Goal: Contribute content: Add original content to the website for others to see

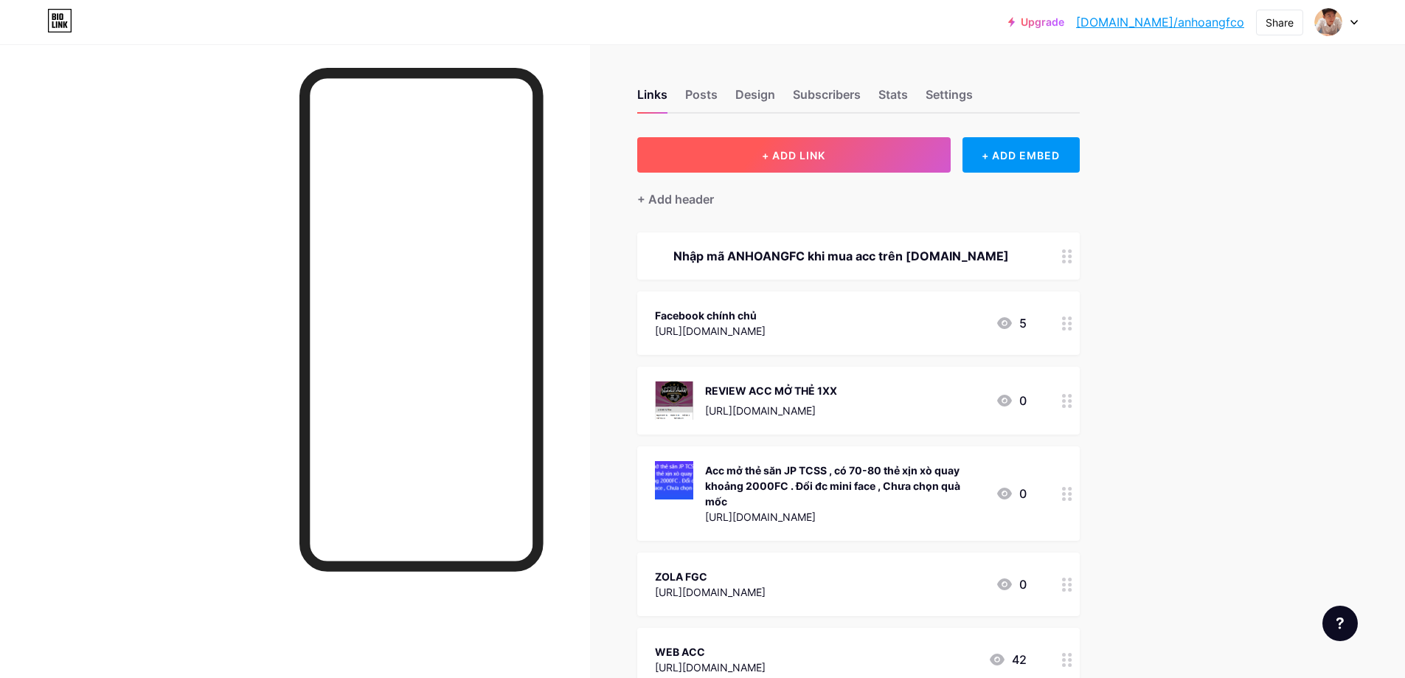
click at [814, 159] on span "+ ADD LINK" at bounding box center [793, 155] width 63 height 13
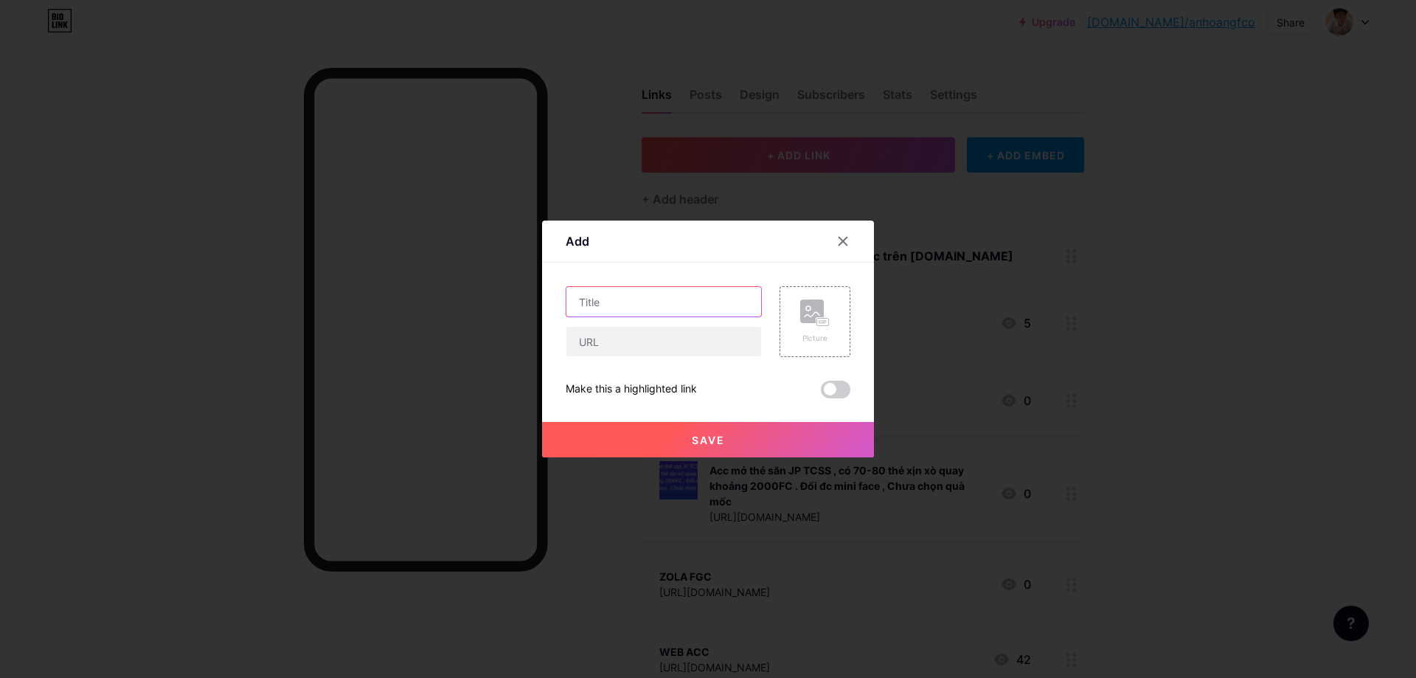
click at [668, 304] on input "text" at bounding box center [663, 302] width 195 height 30
type input "REVIEW ACC MỞ THẺ MỚI VÀ ĐỘC LẠ NHẤT FCO"
click at [620, 342] on input "text" at bounding box center [663, 342] width 195 height 30
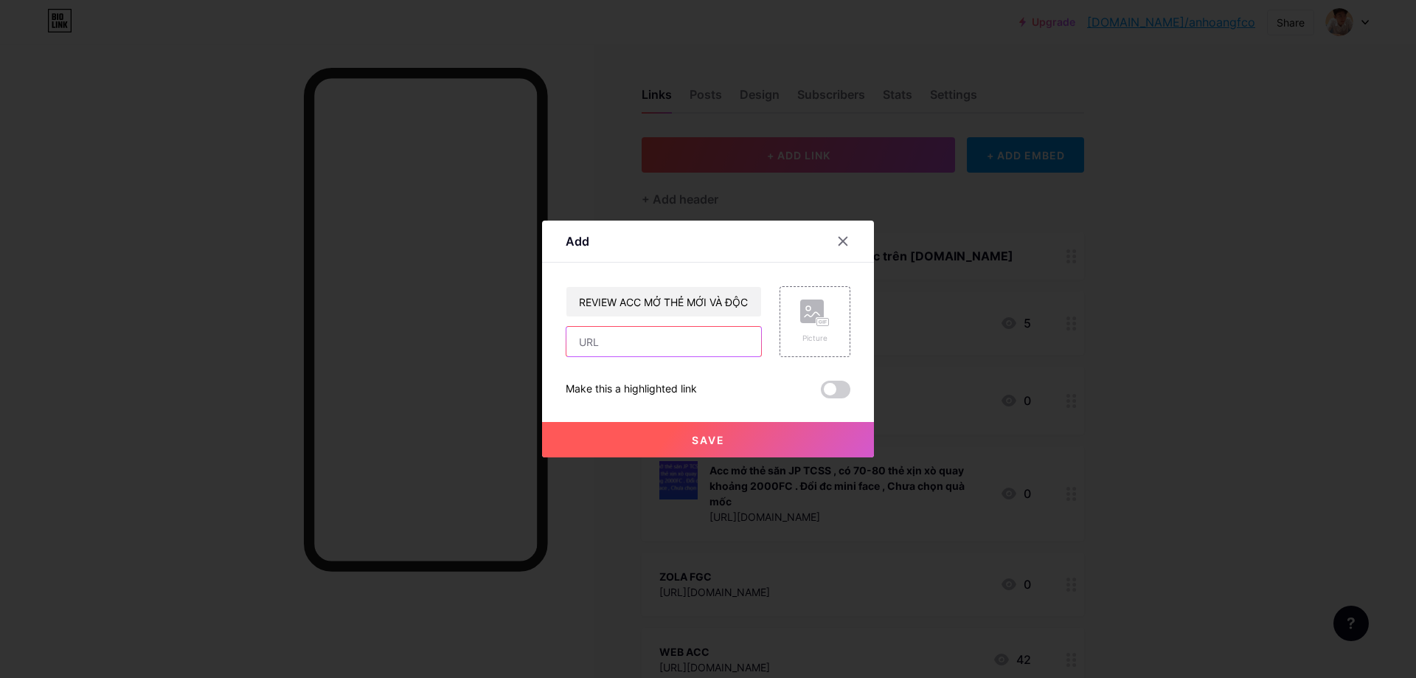
paste input "[URL][DOMAIN_NAME]"
type input "[URL][DOMAIN_NAME]"
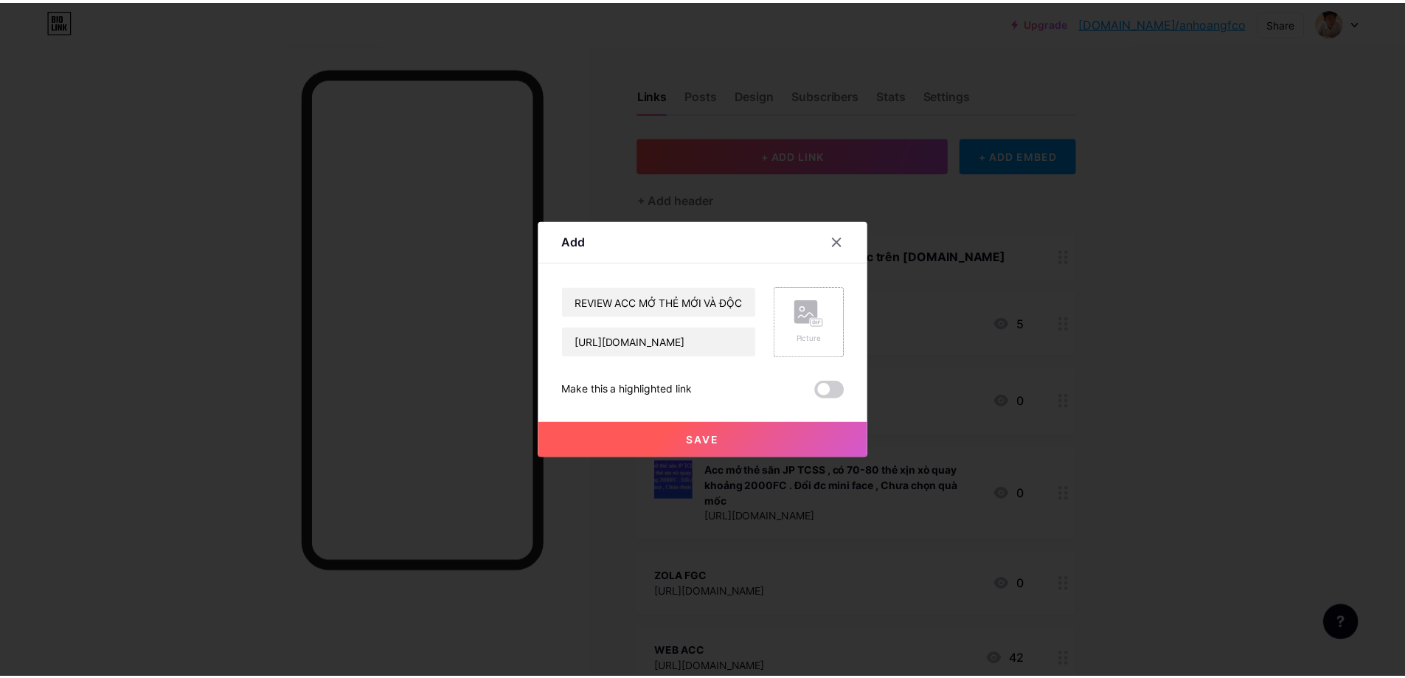
scroll to position [0, 0]
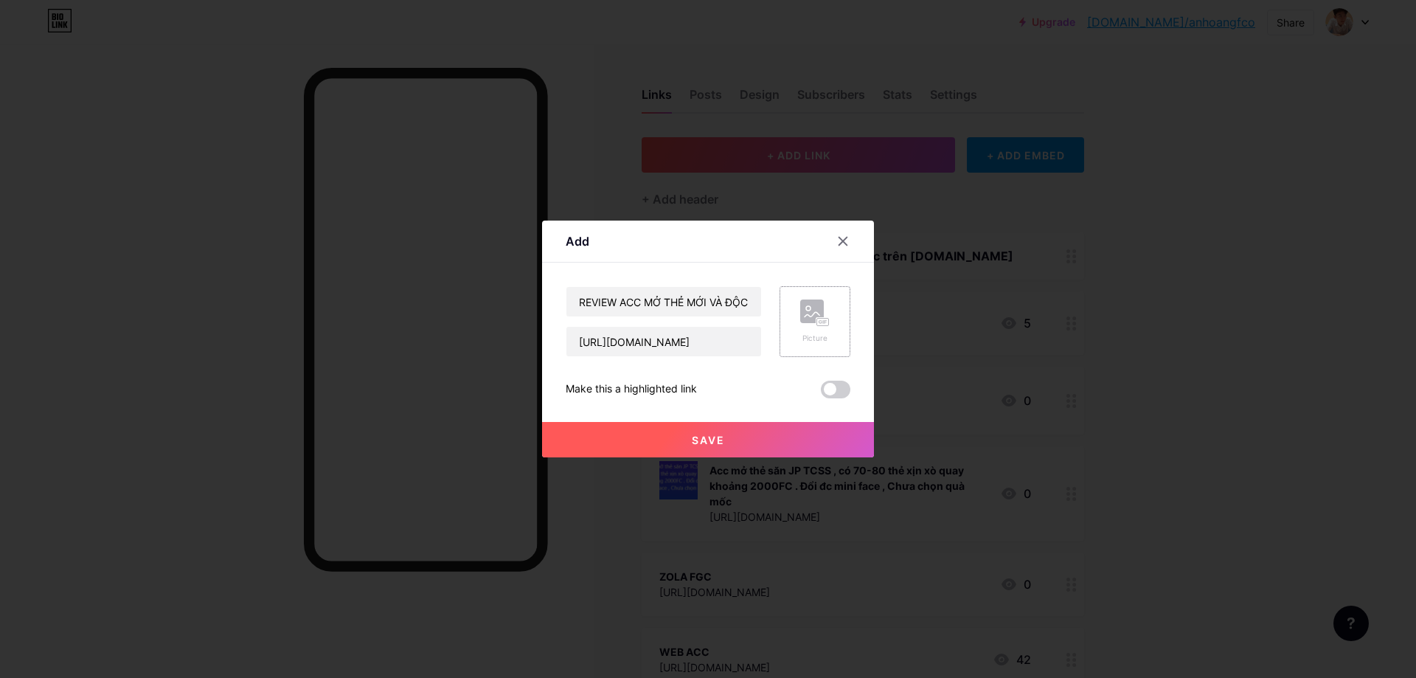
click at [819, 322] on rect at bounding box center [823, 322] width 12 height 7
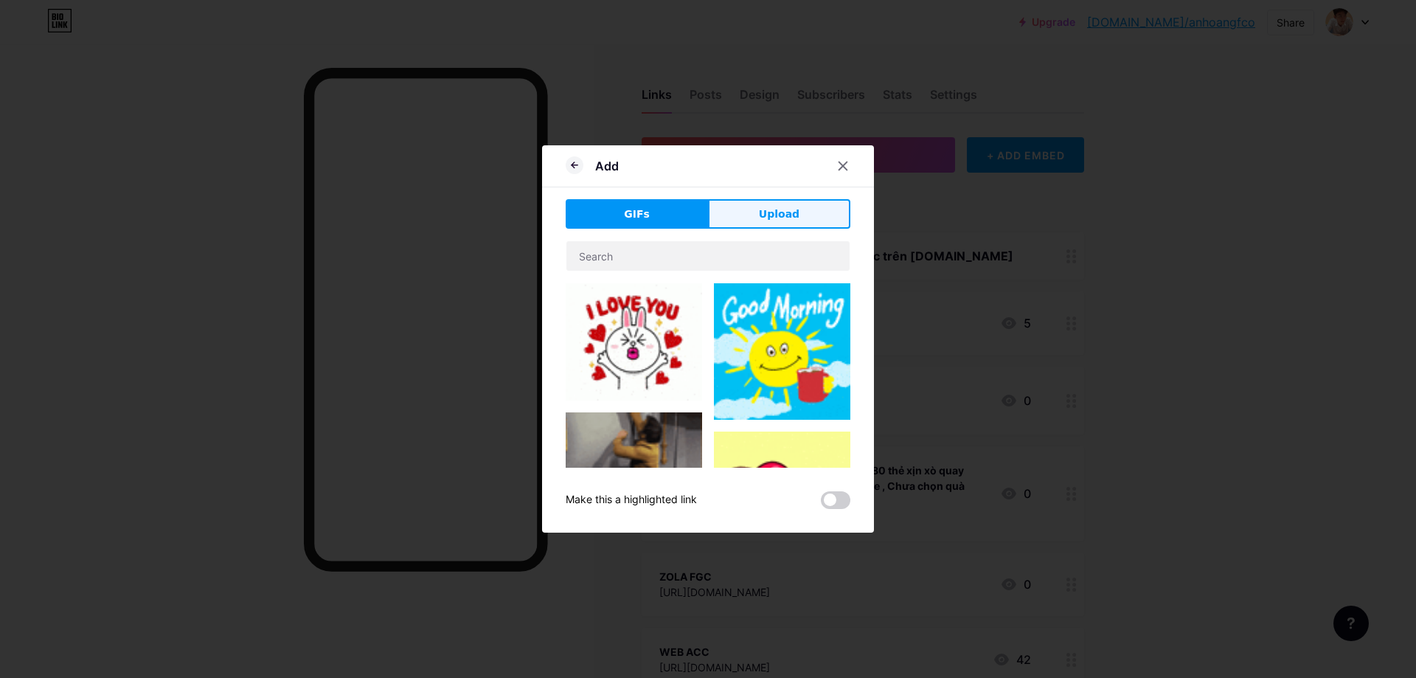
click at [784, 212] on span "Upload" at bounding box center [779, 214] width 41 height 15
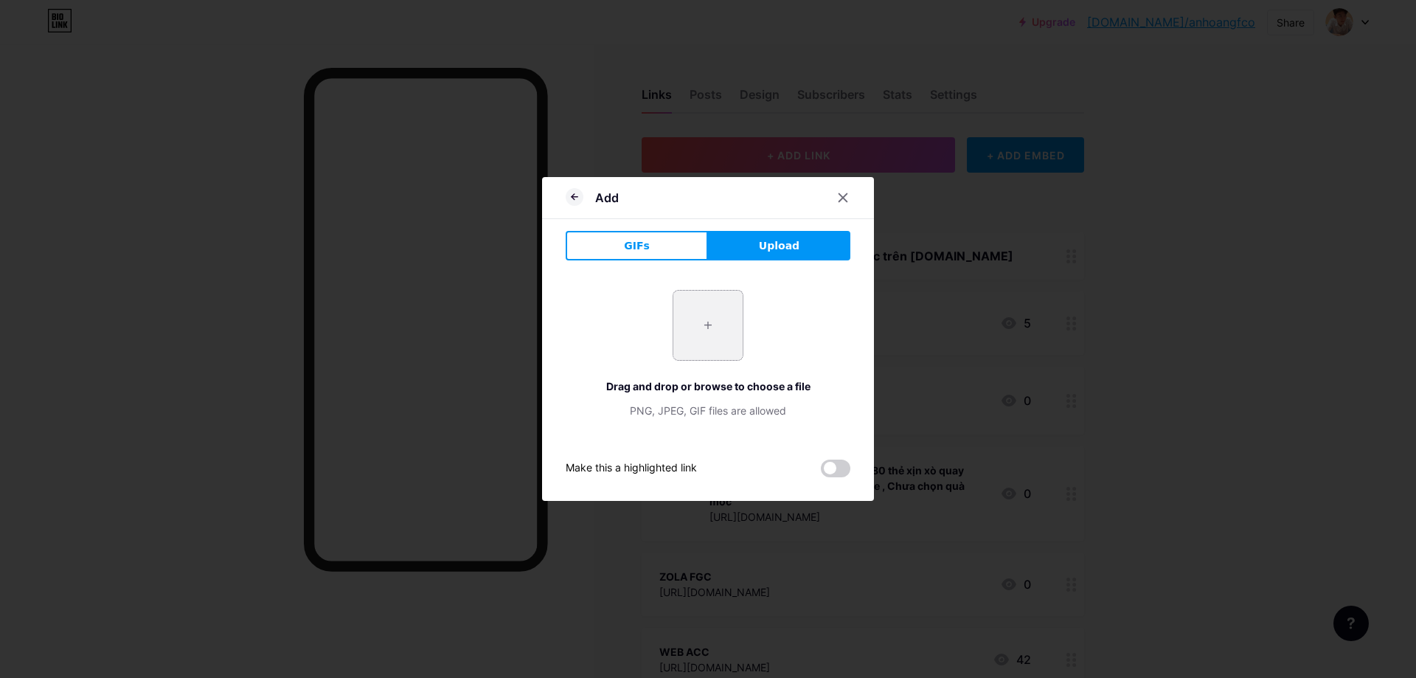
click at [730, 342] on input "file" at bounding box center [707, 325] width 69 height 69
type input "C:\fakepath\Screenshot_1.png"
click at [836, 468] on span at bounding box center [836, 469] width 30 height 18
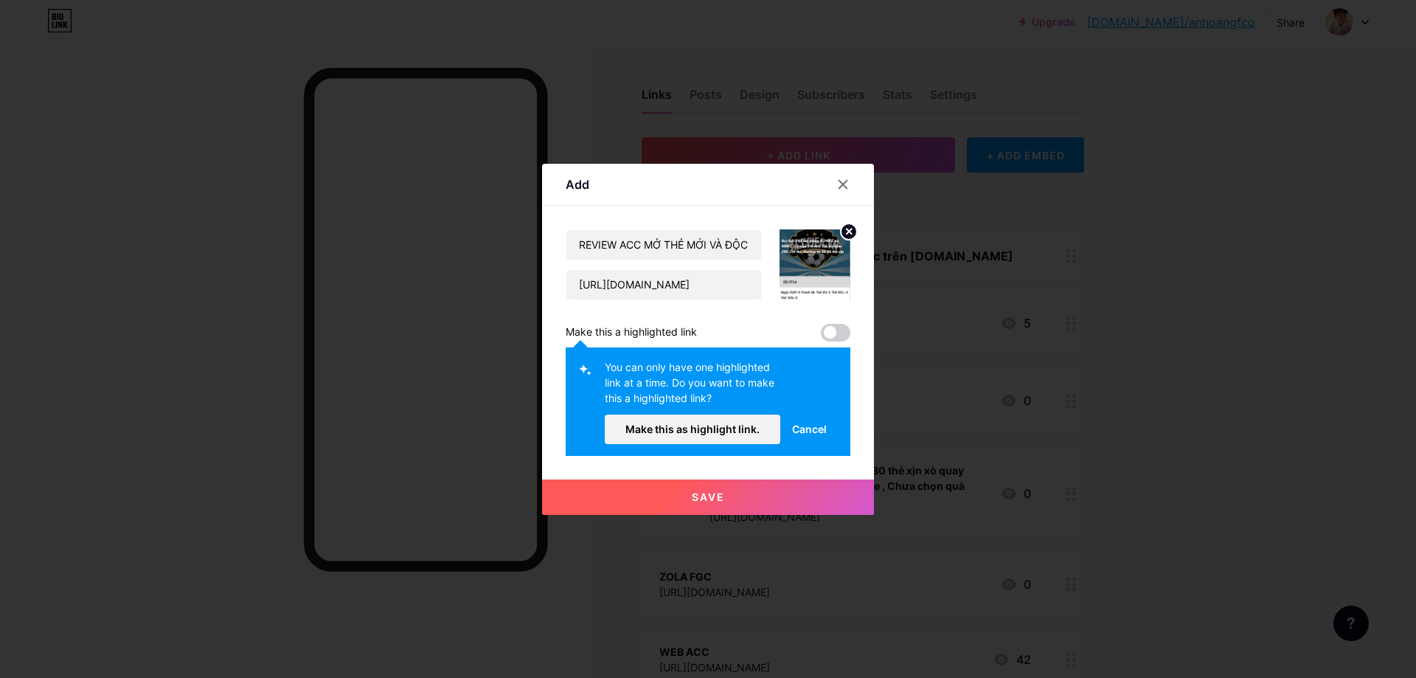
click at [842, 333] on span at bounding box center [836, 333] width 30 height 18
click at [746, 432] on span "Make this as highlight link." at bounding box center [692, 429] width 134 height 13
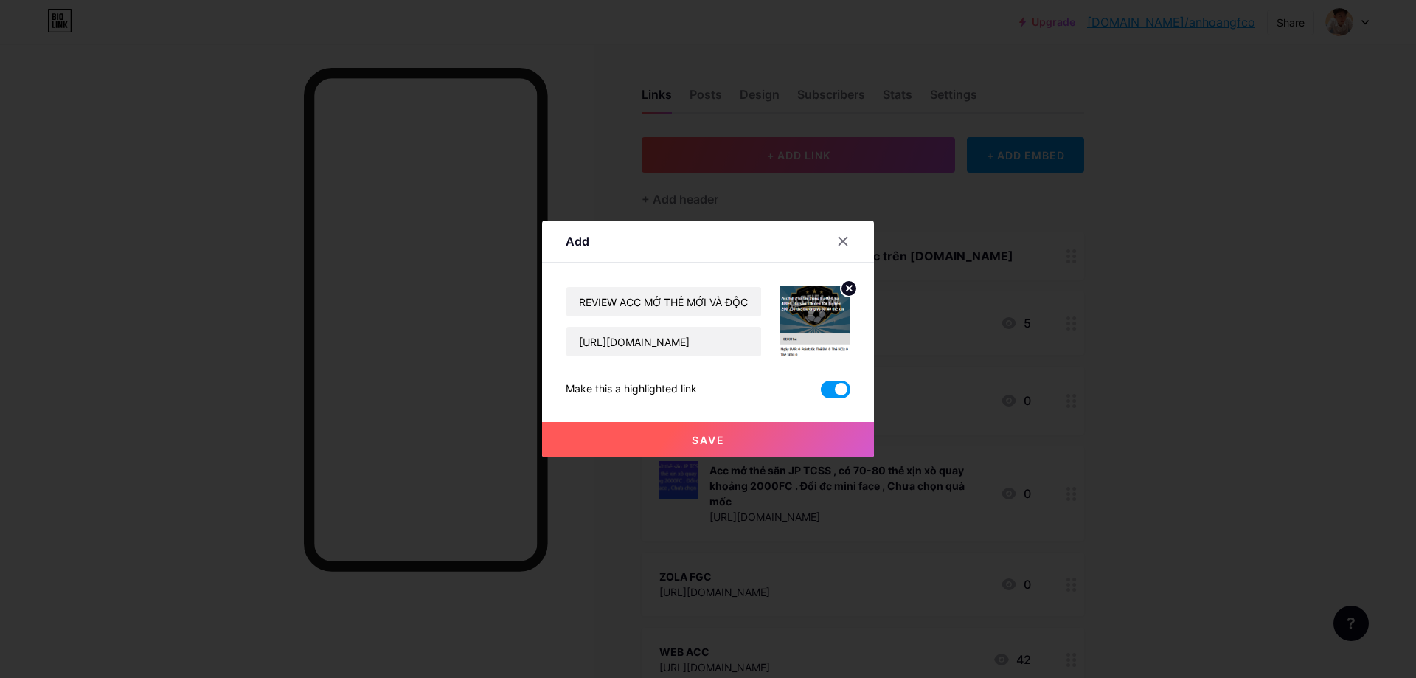
click at [736, 440] on button "Save" at bounding box center [708, 439] width 332 height 35
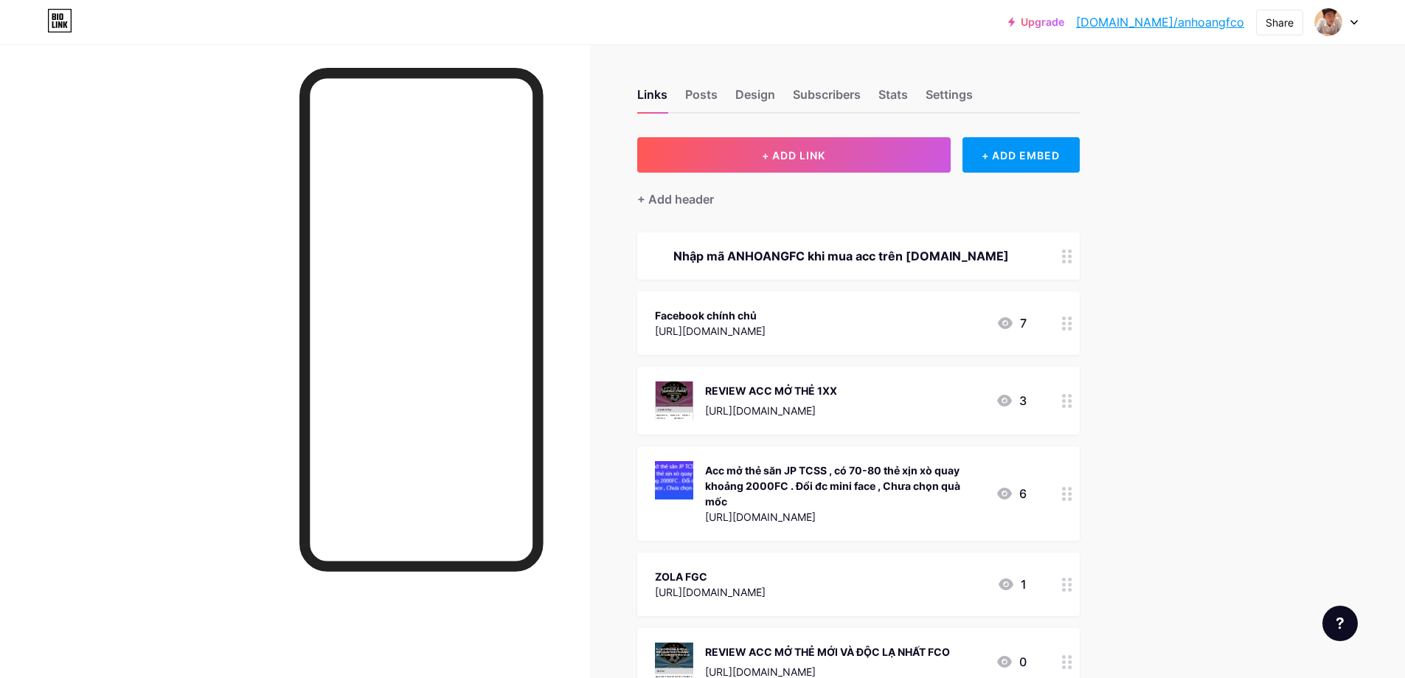
click at [1165, 21] on link "[DOMAIN_NAME]/anhoangfco" at bounding box center [1160, 22] width 168 height 18
click at [1274, 32] on div "Share" at bounding box center [1279, 23] width 47 height 26
click at [1171, 72] on div "Copy link" at bounding box center [1157, 76] width 55 height 18
